Goal: Task Accomplishment & Management: Manage account settings

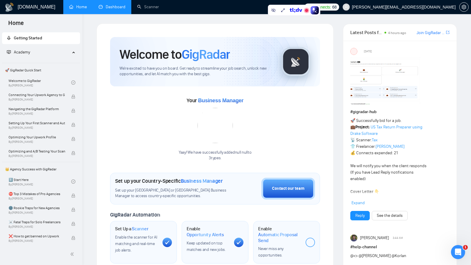
click at [111, 9] on link "Dashboard" at bounding box center [112, 6] width 27 height 5
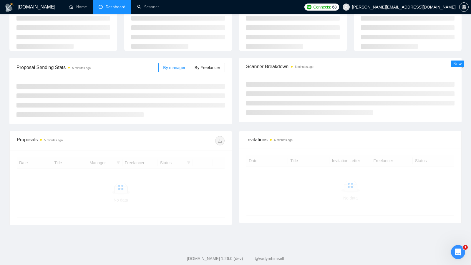
scroll to position [38, 0]
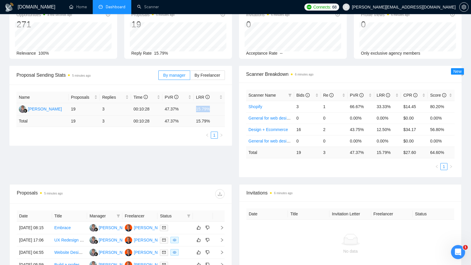
drag, startPoint x: 193, startPoint y: 110, endPoint x: 214, endPoint y: 110, distance: 20.6
click at [214, 110] on td "15.79%" at bounding box center [209, 109] width 31 height 12
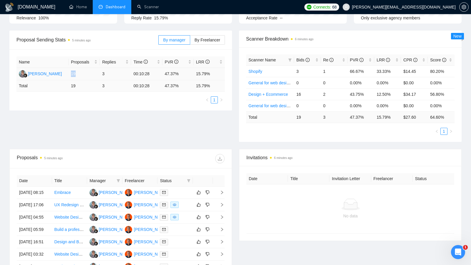
drag, startPoint x: 69, startPoint y: 75, endPoint x: 81, endPoint y: 75, distance: 11.5
click at [80, 75] on td "19" at bounding box center [84, 74] width 31 height 12
click at [81, 75] on td "19" at bounding box center [84, 74] width 31 height 12
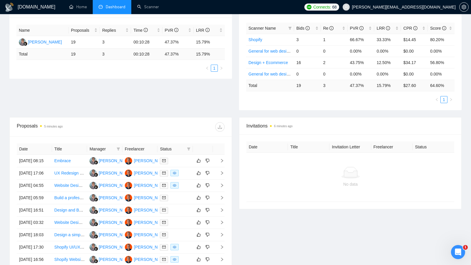
scroll to position [110, 0]
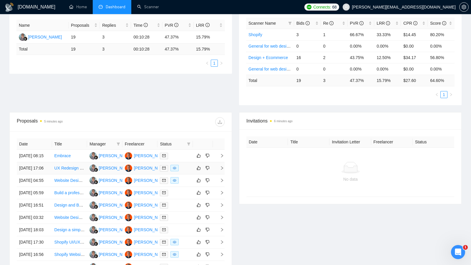
click at [187, 172] on div at bounding box center [175, 168] width 31 height 7
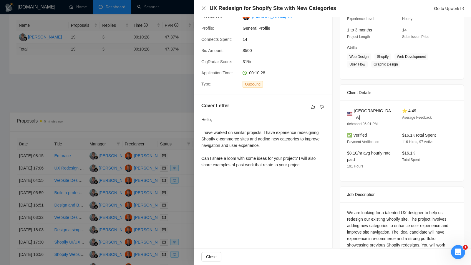
scroll to position [104, 0]
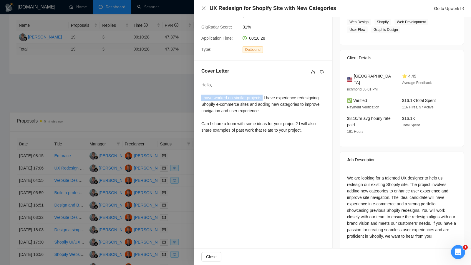
drag, startPoint x: 200, startPoint y: 97, endPoint x: 264, endPoint y: 99, distance: 63.6
click at [264, 99] on div "Cover Letter Hello, I have worked on similar projects; I have experience redesi…" at bounding box center [263, 102] width 138 height 82
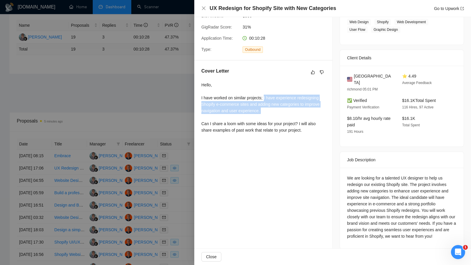
drag, startPoint x: 265, startPoint y: 99, endPoint x: 271, endPoint y: 114, distance: 16.0
click at [271, 114] on div "Hello, I have worked on similar projects; I have experience redesigning Shopify…" at bounding box center [263, 108] width 124 height 52
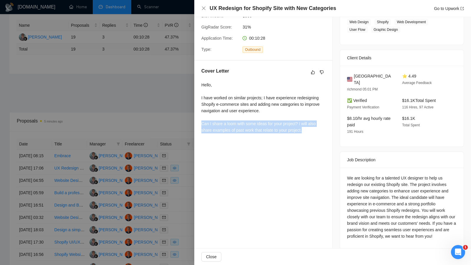
drag, startPoint x: 310, startPoint y: 129, endPoint x: 200, endPoint y: 124, distance: 110.7
click at [200, 124] on div "Cover Letter Hello, I have worked on similar projects; I have experience redesi…" at bounding box center [263, 102] width 138 height 82
click at [183, 106] on div at bounding box center [235, 132] width 471 height 265
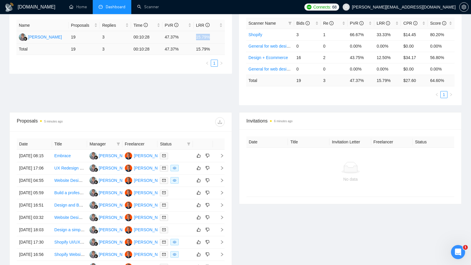
drag, startPoint x: 196, startPoint y: 37, endPoint x: 212, endPoint y: 37, distance: 16.2
click at [212, 37] on td "15.79%" at bounding box center [209, 37] width 31 height 12
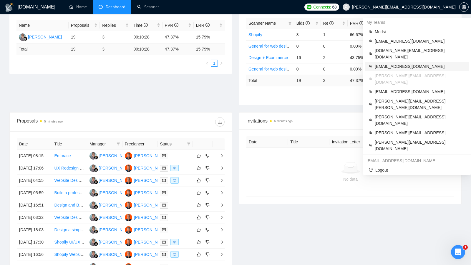
click at [411, 63] on span "info@hola.tech" at bounding box center [419, 66] width 90 height 6
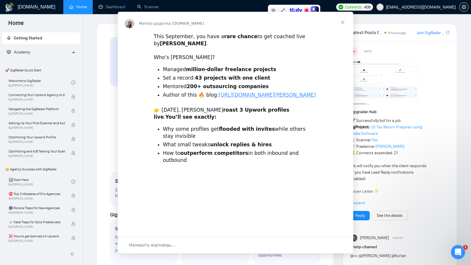
click at [113, 10] on div "Месенджер Intercom" at bounding box center [235, 132] width 471 height 265
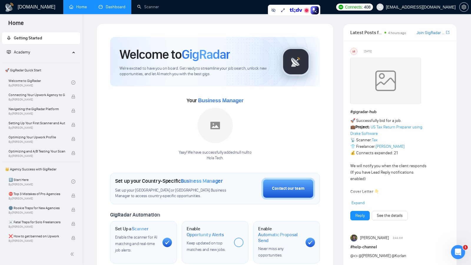
click at [113, 9] on link "Dashboard" at bounding box center [112, 6] width 27 height 5
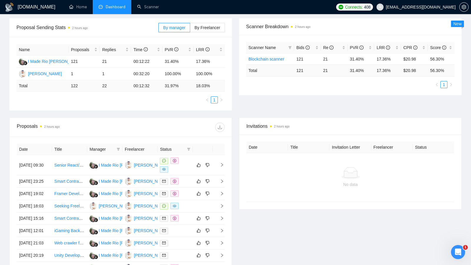
scroll to position [88, 0]
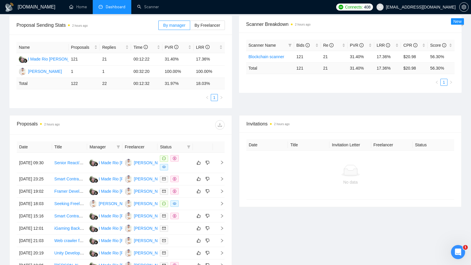
click at [71, 83] on td "122" at bounding box center [84, 83] width 31 height 11
drag, startPoint x: 196, startPoint y: 81, endPoint x: 215, endPoint y: 81, distance: 19.1
click at [215, 81] on td "18.03 %" at bounding box center [209, 83] width 31 height 11
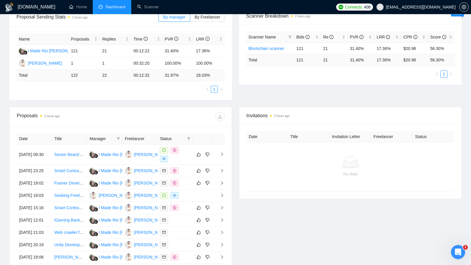
scroll to position [97, 0]
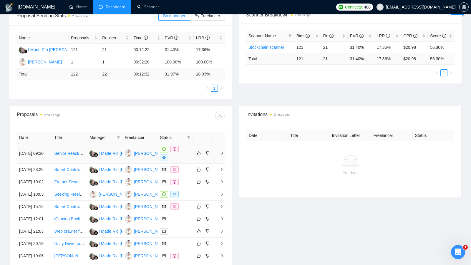
click at [187, 158] on div at bounding box center [175, 153] width 31 height 15
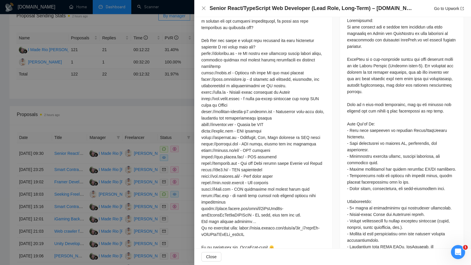
scroll to position [256, 0]
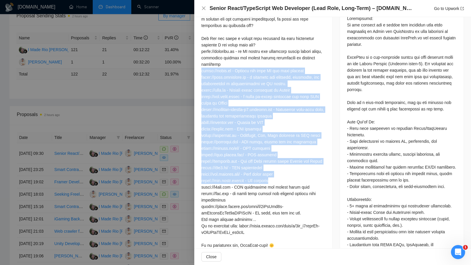
drag, startPoint x: 202, startPoint y: 71, endPoint x: 292, endPoint y: 183, distance: 143.7
click at [292, 183] on div at bounding box center [263, 97] width 124 height 304
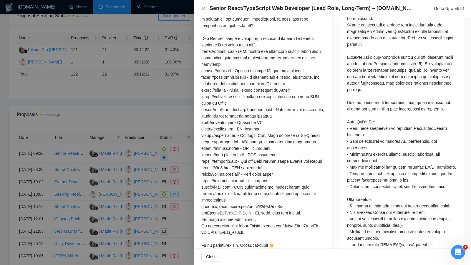
click at [292, 183] on div at bounding box center [263, 97] width 124 height 304
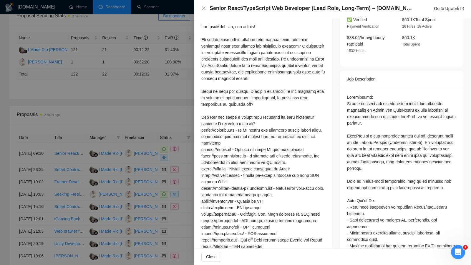
scroll to position [175, 0]
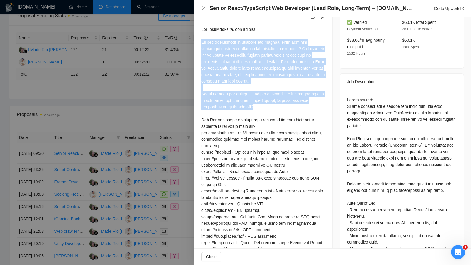
drag, startPoint x: 201, startPoint y: 41, endPoint x: 268, endPoint y: 104, distance: 91.7
click at [268, 104] on div at bounding box center [263, 178] width 124 height 304
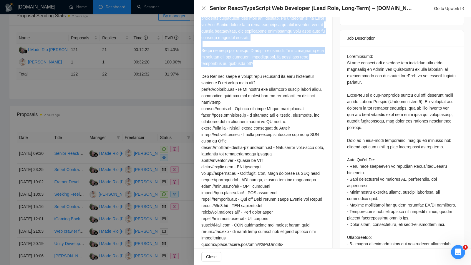
scroll to position [266, 0]
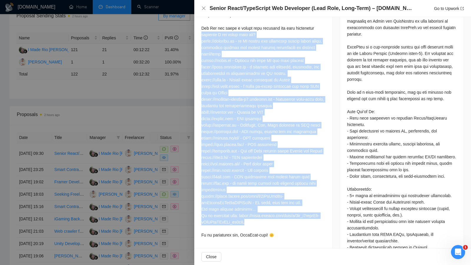
drag, startPoint x: 199, startPoint y: 34, endPoint x: 266, endPoint y: 225, distance: 202.4
click at [266, 225] on div "Cover Letter" at bounding box center [263, 80] width 138 height 335
click at [266, 225] on div at bounding box center [263, 86] width 124 height 304
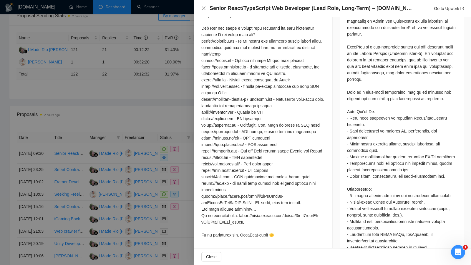
scroll to position [307, 0]
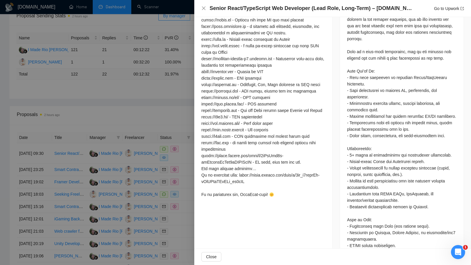
click at [167, 106] on div at bounding box center [235, 132] width 471 height 265
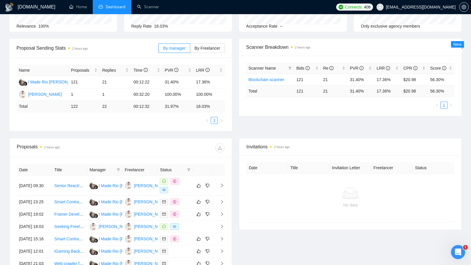
scroll to position [58, 0]
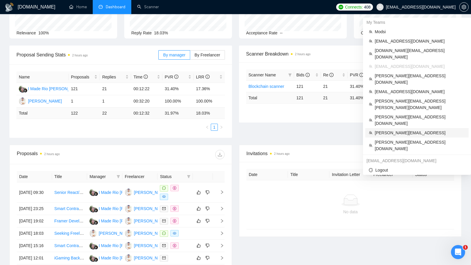
click at [413, 130] on span "toby@ashgrove.ai" at bounding box center [419, 133] width 90 height 6
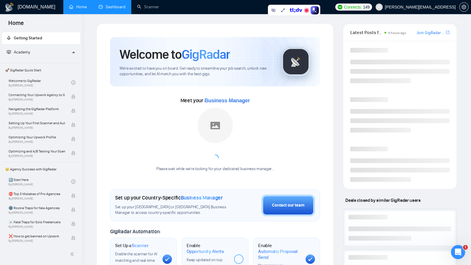
click at [118, 9] on link "Dashboard" at bounding box center [112, 6] width 27 height 5
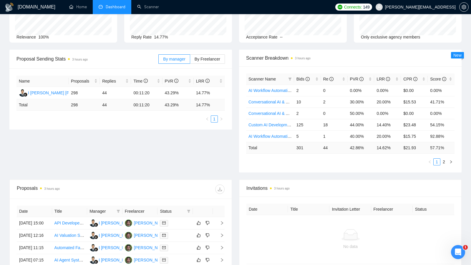
scroll to position [54, 0]
drag, startPoint x: 194, startPoint y: 102, endPoint x: 219, endPoint y: 103, distance: 25.3
click at [219, 103] on td "14.77 %" at bounding box center [209, 104] width 31 height 11
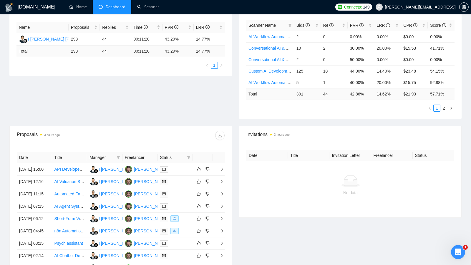
scroll to position [108, 0]
click at [181, 225] on td at bounding box center [174, 219] width 35 height 12
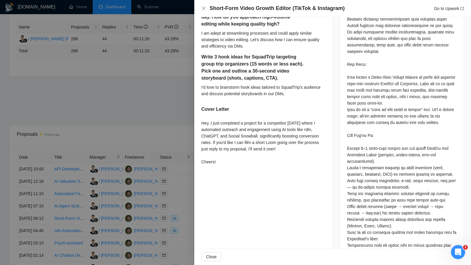
scroll to position [357, 0]
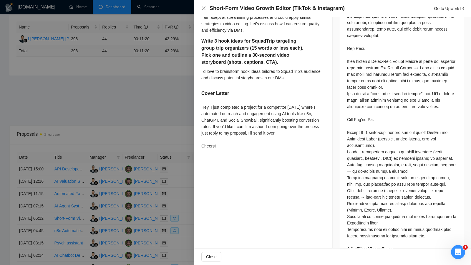
click at [203, 109] on div "Hey, I just completed a project for a competitor two weeks ago where I automate…" at bounding box center [263, 126] width 124 height 45
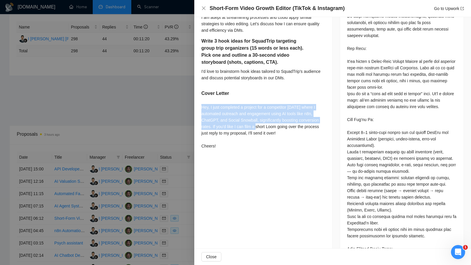
drag, startPoint x: 201, startPoint y: 106, endPoint x: 268, endPoint y: 128, distance: 70.4
click at [268, 128] on div "Hey, I just completed a project for a competitor two weeks ago where I automate…" at bounding box center [263, 126] width 124 height 45
click at [268, 106] on div "Hey, I just completed a project for a competitor two weeks ago where I automate…" at bounding box center [263, 126] width 124 height 45
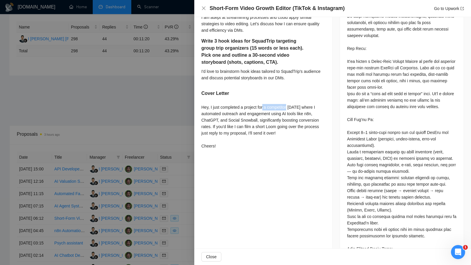
drag, startPoint x: 291, startPoint y: 105, endPoint x: 265, endPoint y: 105, distance: 25.6
click at [266, 105] on div "Hey, I just completed a project for a competitor two weeks ago where I automate…" at bounding box center [263, 126] width 124 height 45
click at [265, 105] on div "Hey, I just completed a project for a competitor two weeks ago where I automate…" at bounding box center [263, 126] width 124 height 45
drag, startPoint x: 233, startPoint y: 125, endPoint x: 311, endPoint y: 130, distance: 77.5
click at [311, 130] on div "Hey, I just completed a project for a competitor two weeks ago where I automate…" at bounding box center [263, 126] width 124 height 45
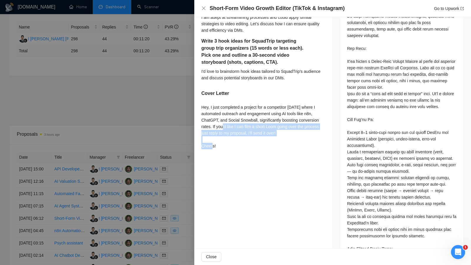
click at [190, 94] on div at bounding box center [235, 132] width 471 height 265
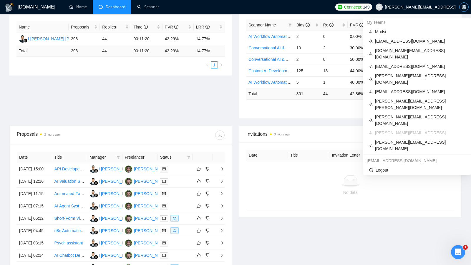
click at [460, 7] on span "setting" at bounding box center [463, 7] width 9 height 5
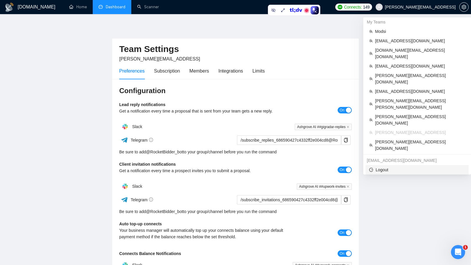
click at [386, 167] on span "Logout" at bounding box center [417, 170] width 96 height 6
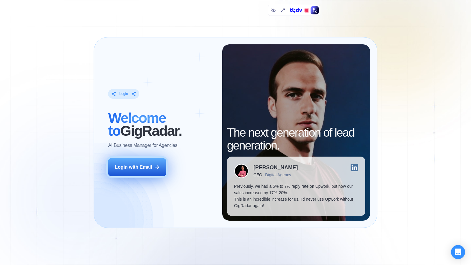
click at [131, 163] on button "Login with Email" at bounding box center [137, 167] width 58 height 18
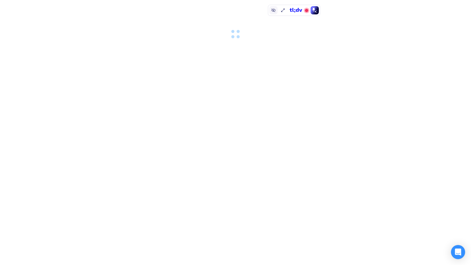
click at [272, 12] on icon at bounding box center [273, 10] width 5 height 5
